Goal: Transaction & Acquisition: Book appointment/travel/reservation

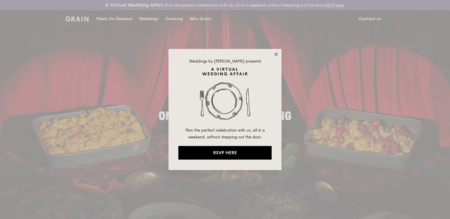
click at [275, 55] on icon at bounding box center [276, 54] width 5 height 5
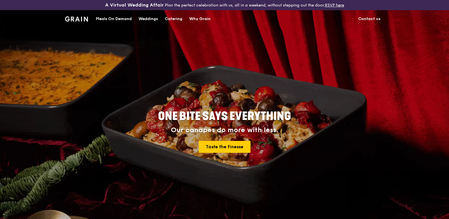
click at [177, 20] on div "Catering" at bounding box center [174, 18] width 18 height 17
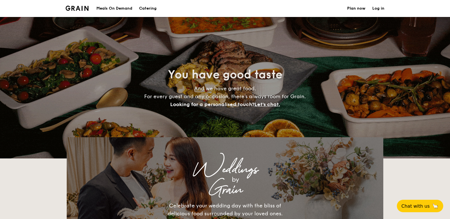
select select
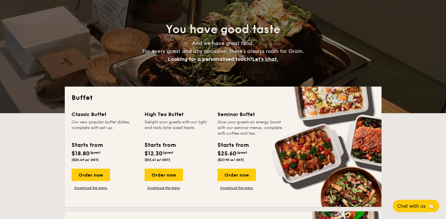
scroll to position [113, 0]
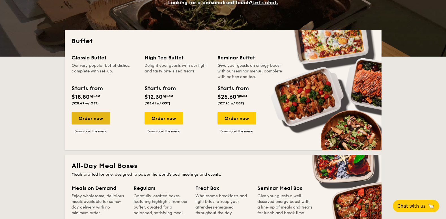
click at [85, 119] on div "Order now" at bounding box center [91, 118] width 38 height 12
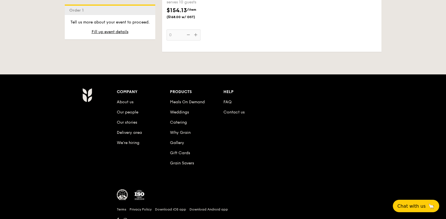
scroll to position [776, 0]
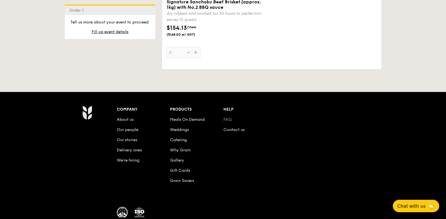
click at [228, 117] on link "FAQ" at bounding box center [228, 119] width 8 height 5
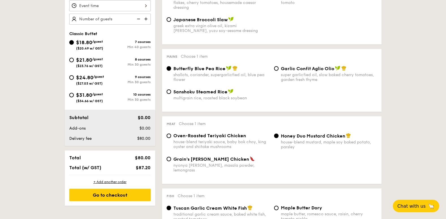
scroll to position [154, 0]
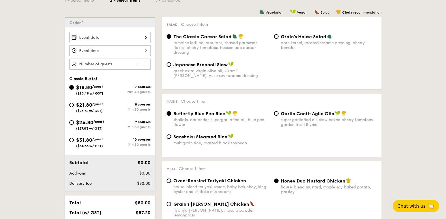
scroll to position [125, 0]
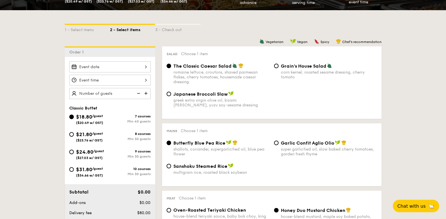
select select
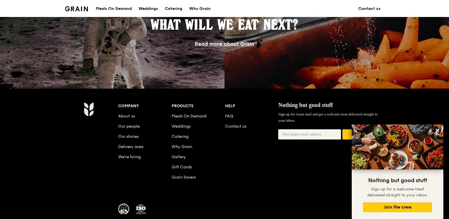
scroll to position [547, 0]
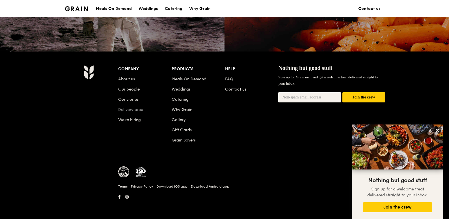
click at [123, 109] on link "Delivery area" at bounding box center [130, 109] width 25 height 5
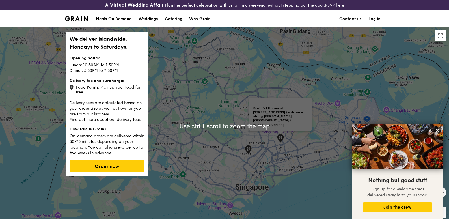
click at [280, 138] on img at bounding box center [280, 138] width 7 height 9
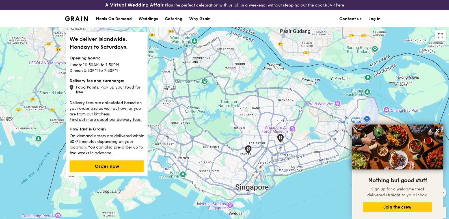
click at [288, 137] on div at bounding box center [224, 126] width 449 height 198
click at [173, 19] on div "Catering" at bounding box center [174, 18] width 18 height 17
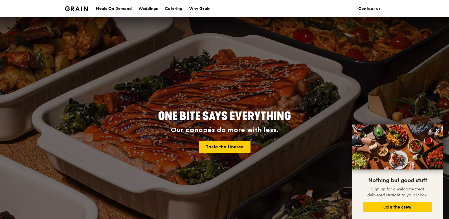
scroll to position [547, 0]
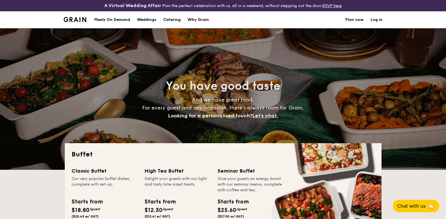
select select
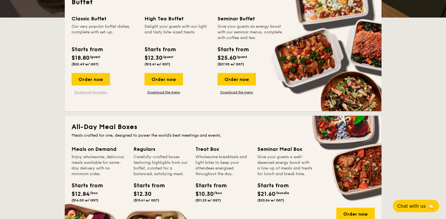
scroll to position [113, 0]
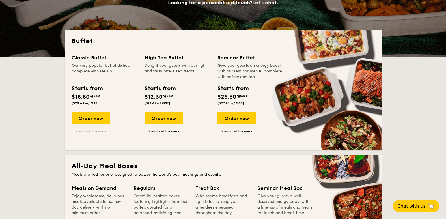
click at [81, 130] on link "Download the menu" at bounding box center [91, 131] width 38 height 5
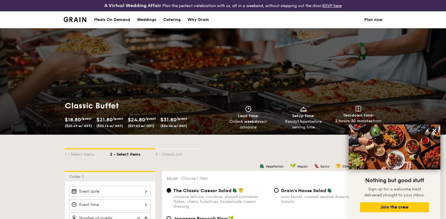
click at [208, 21] on div "Why Grain" at bounding box center [199, 19] width 22 height 17
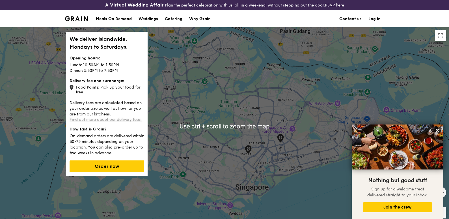
click at [96, 121] on link "Find out more about our delivery fees." at bounding box center [106, 119] width 72 height 5
